Goal: Information Seeking & Learning: Learn about a topic

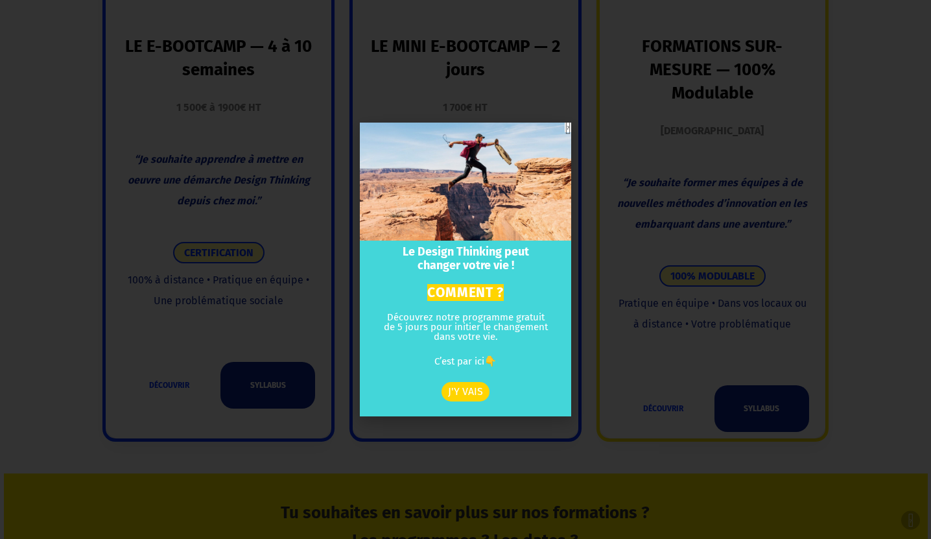
scroll to position [1301, 0]
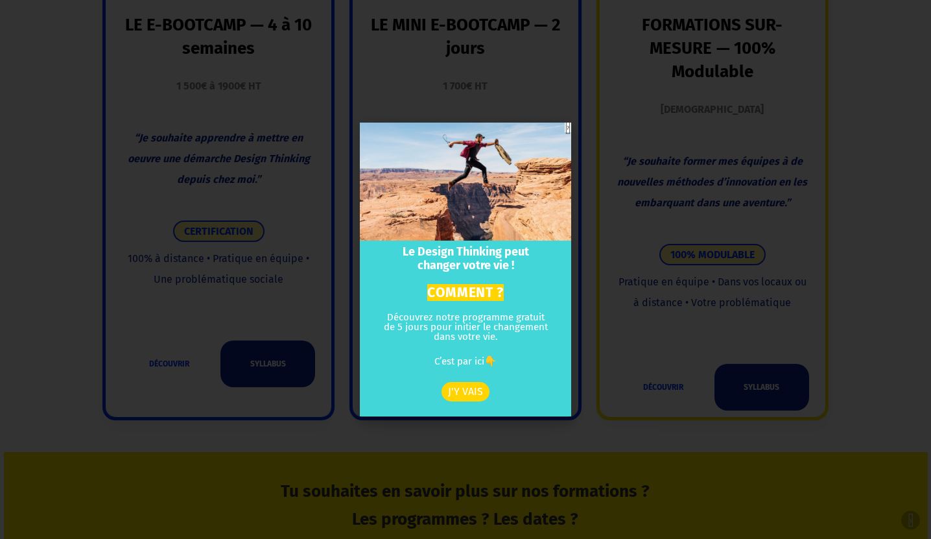
click at [569, 127] on icon "Close" at bounding box center [568, 128] width 6 height 10
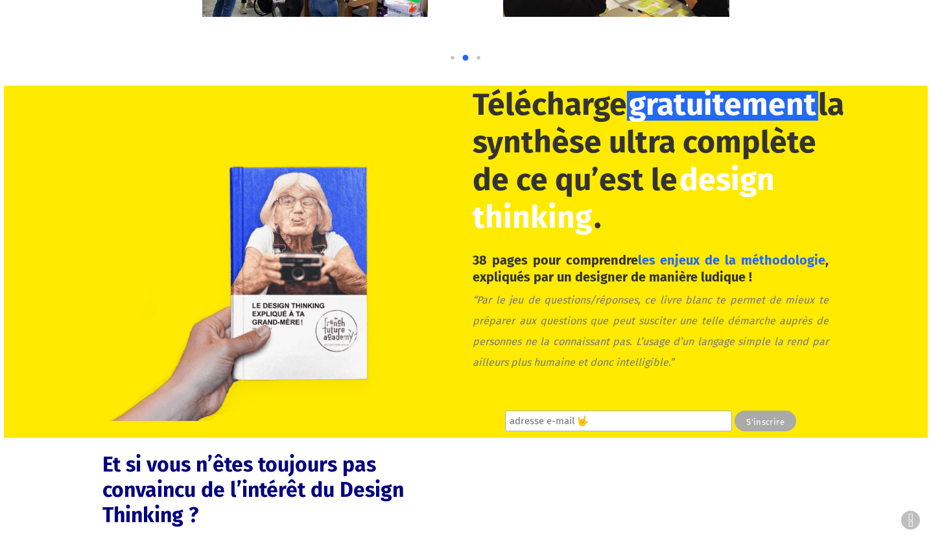
scroll to position [6567, 0]
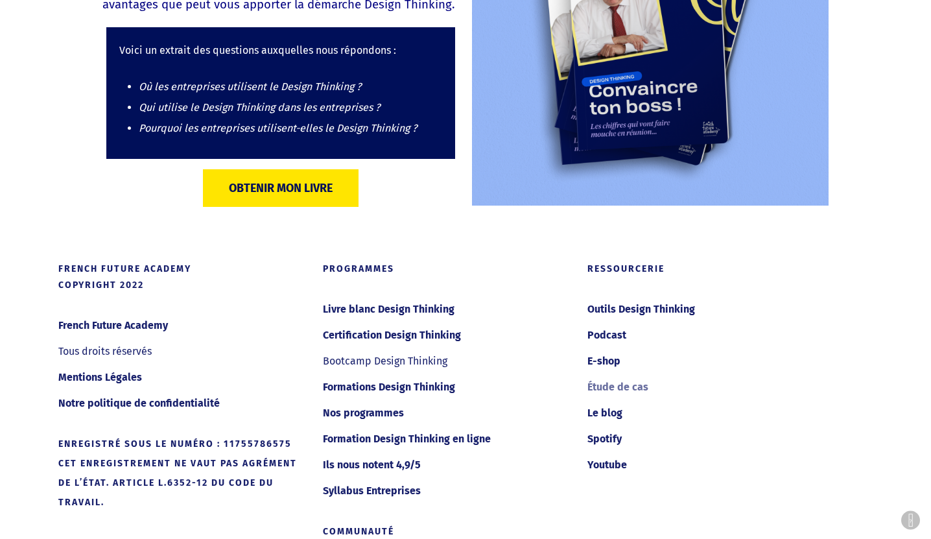
click at [611, 391] on link "Étude de cas" at bounding box center [712, 387] width 248 height 21
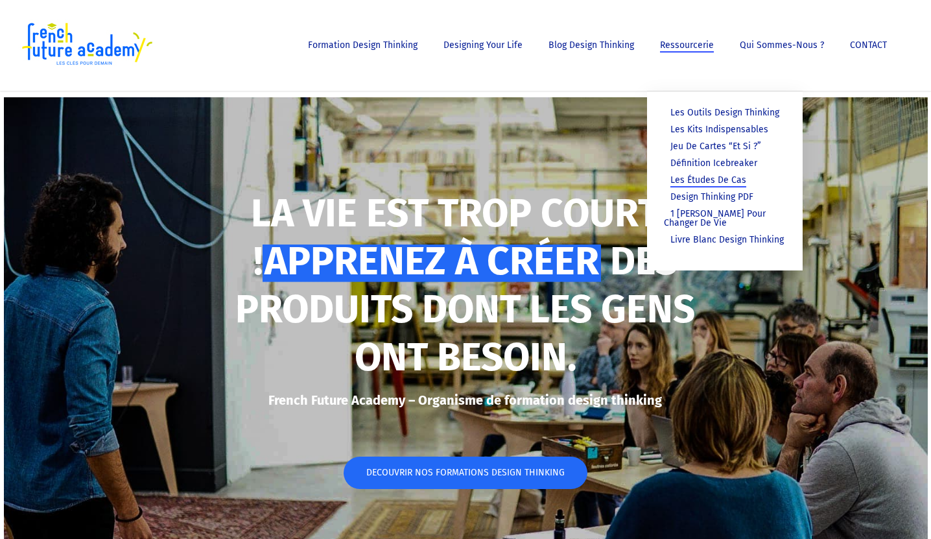
click at [726, 180] on span "Les études de cas" at bounding box center [709, 179] width 76 height 11
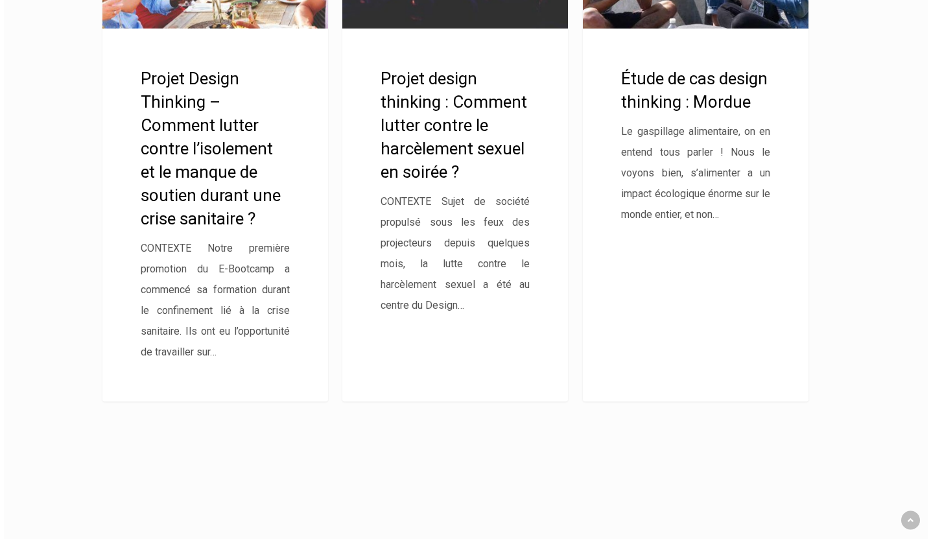
scroll to position [2308, 0]
